Goal: Task Accomplishment & Management: Manage account settings

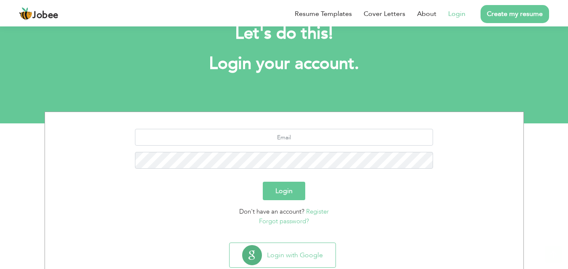
scroll to position [50, 0]
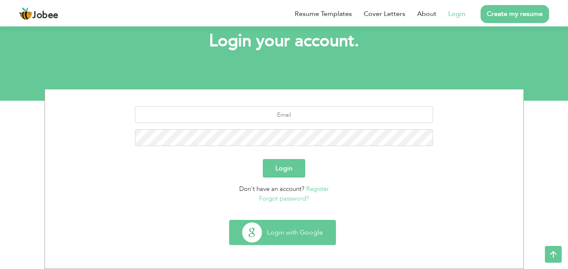
click at [303, 237] on button "Login with Google" at bounding box center [282, 233] width 106 height 24
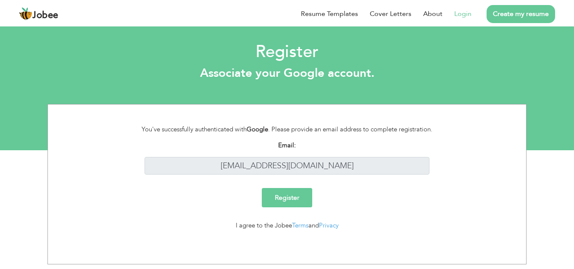
click at [460, 13] on link "Login" at bounding box center [462, 14] width 17 height 10
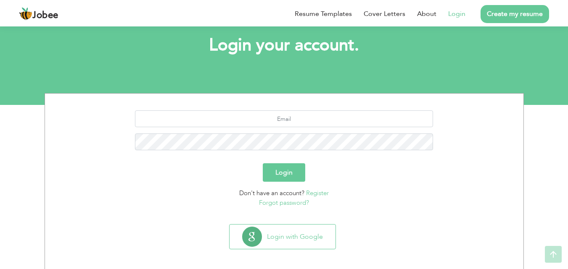
scroll to position [50, 0]
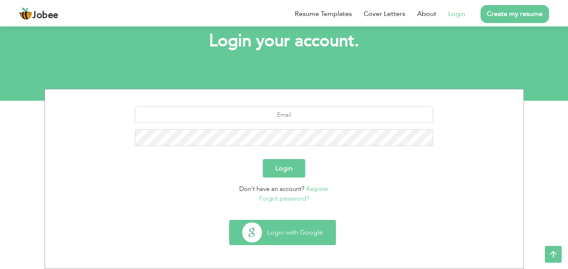
click at [282, 234] on button "Login with Google" at bounding box center [282, 233] width 106 height 24
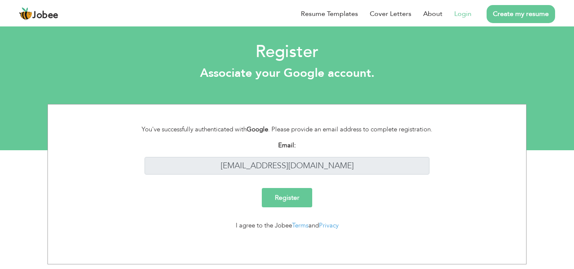
click at [298, 194] on input "Register" at bounding box center [287, 197] width 50 height 19
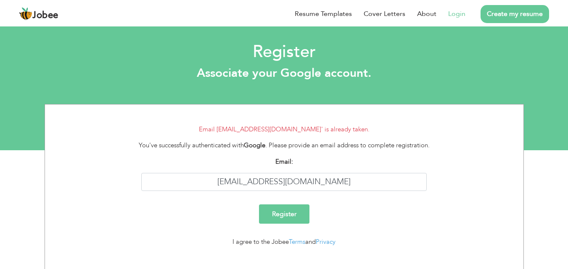
click at [461, 11] on link "Login" at bounding box center [456, 14] width 17 height 10
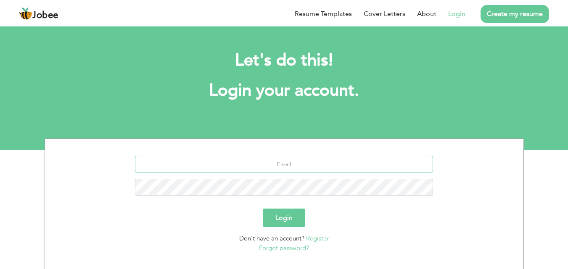
click at [303, 161] on input "text" at bounding box center [284, 164] width 298 height 17
type input "W"
type input "[EMAIL_ADDRESS][DOMAIN_NAME]"
type button "Login"
click at [263, 209] on button "Login" at bounding box center [284, 218] width 42 height 18
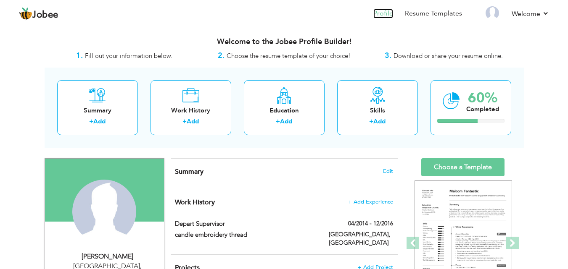
click at [389, 15] on link "Profile" at bounding box center [383, 14] width 20 height 10
